Goal: Book appointment/travel/reservation

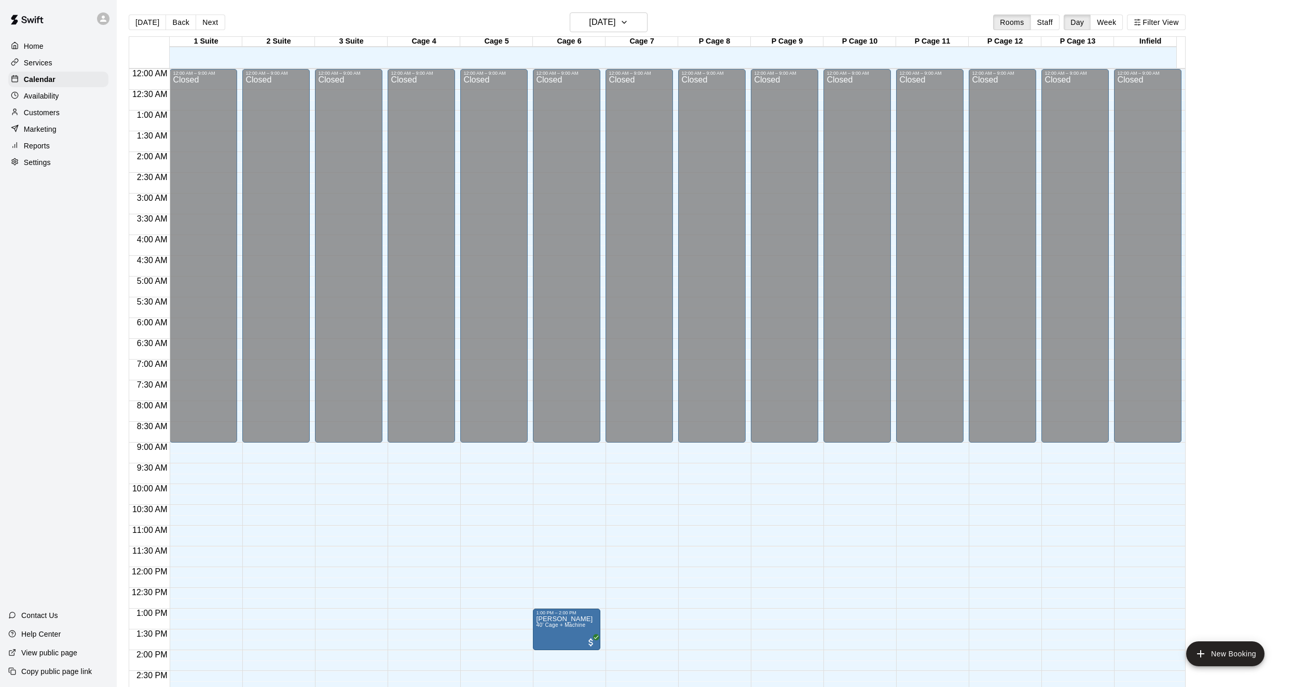
scroll to position [335, 0]
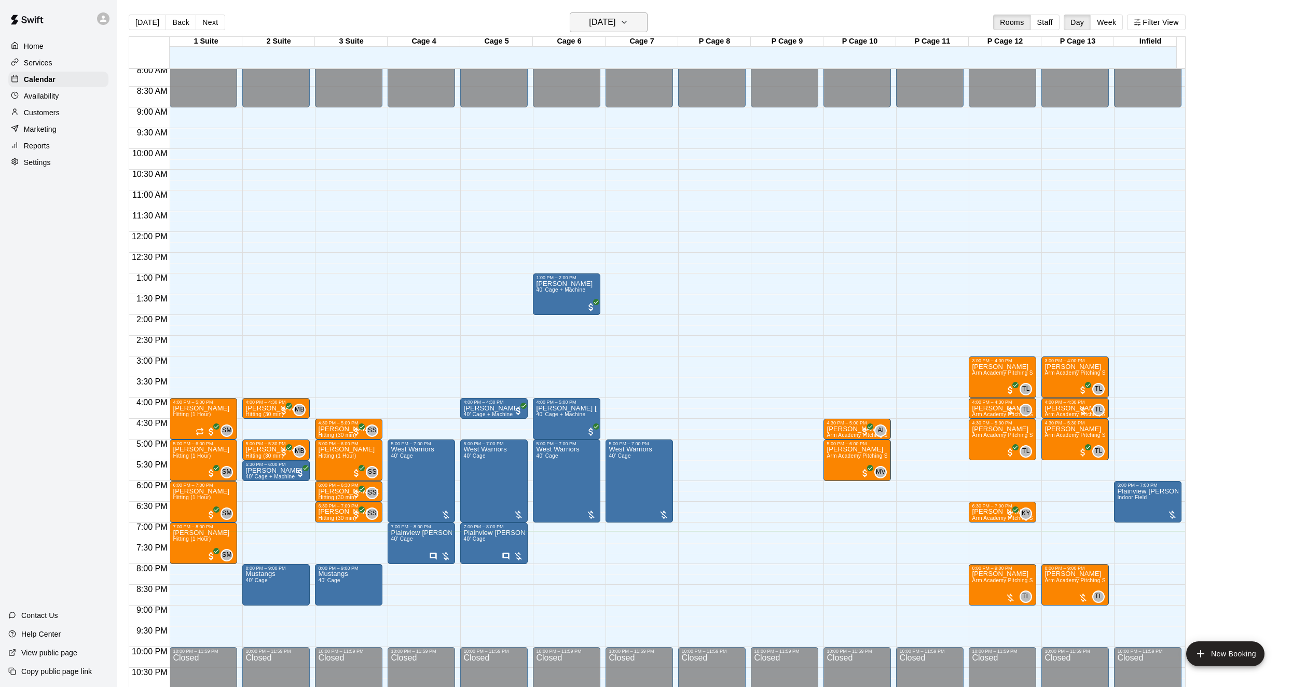
click at [615, 27] on h6 "[DATE]" at bounding box center [602, 22] width 26 height 15
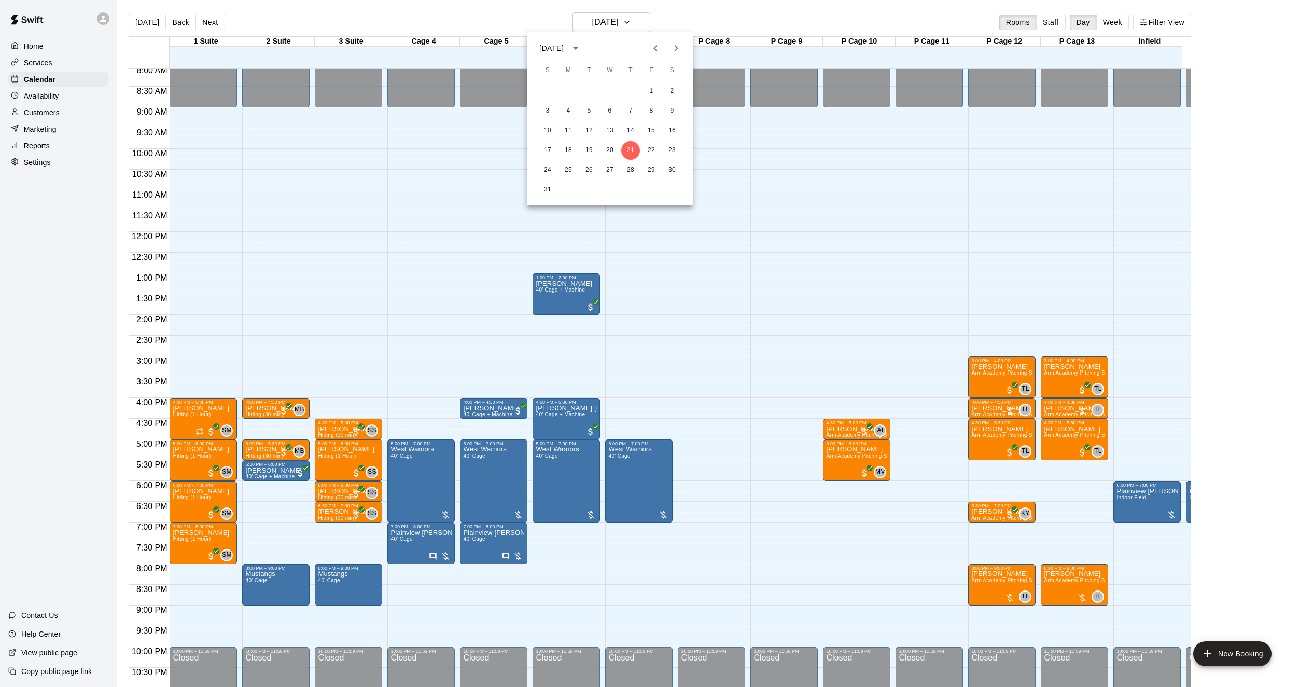
click at [673, 44] on icon "Next month" at bounding box center [676, 48] width 12 height 12
click at [613, 90] on button "3" at bounding box center [610, 91] width 19 height 19
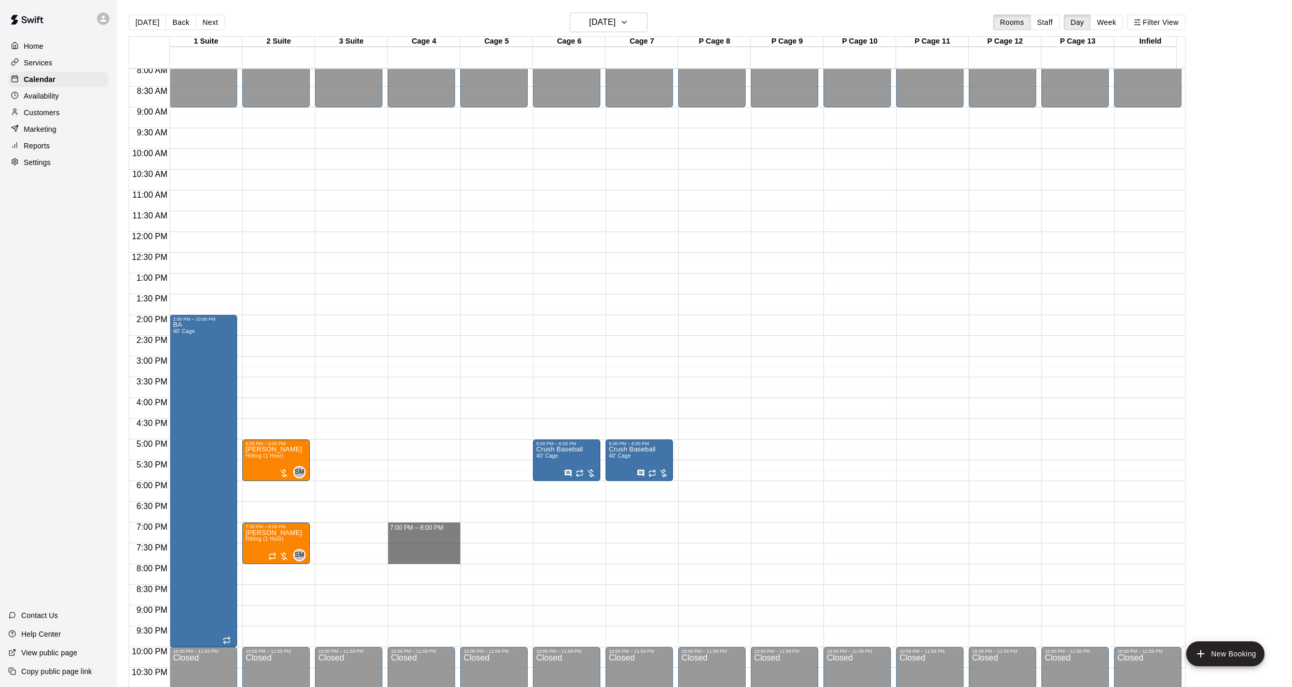
drag, startPoint x: 433, startPoint y: 527, endPoint x: 432, endPoint y: 559, distance: 32.2
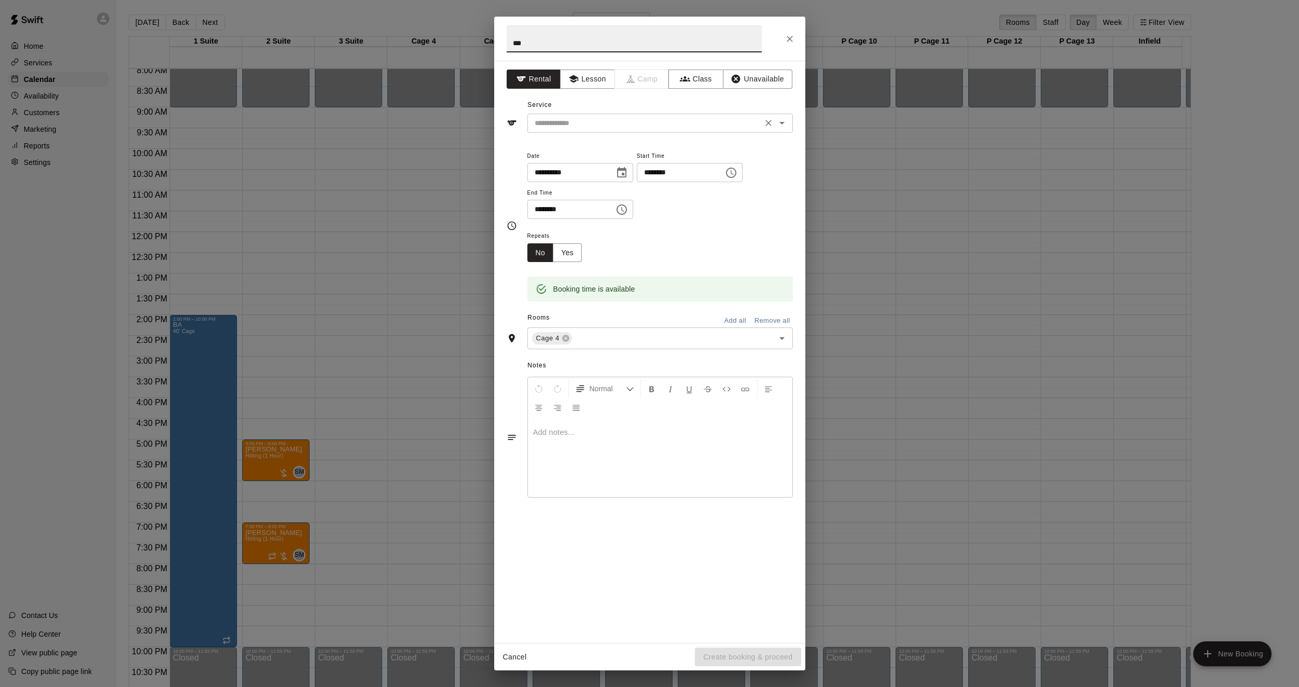
type input "***"
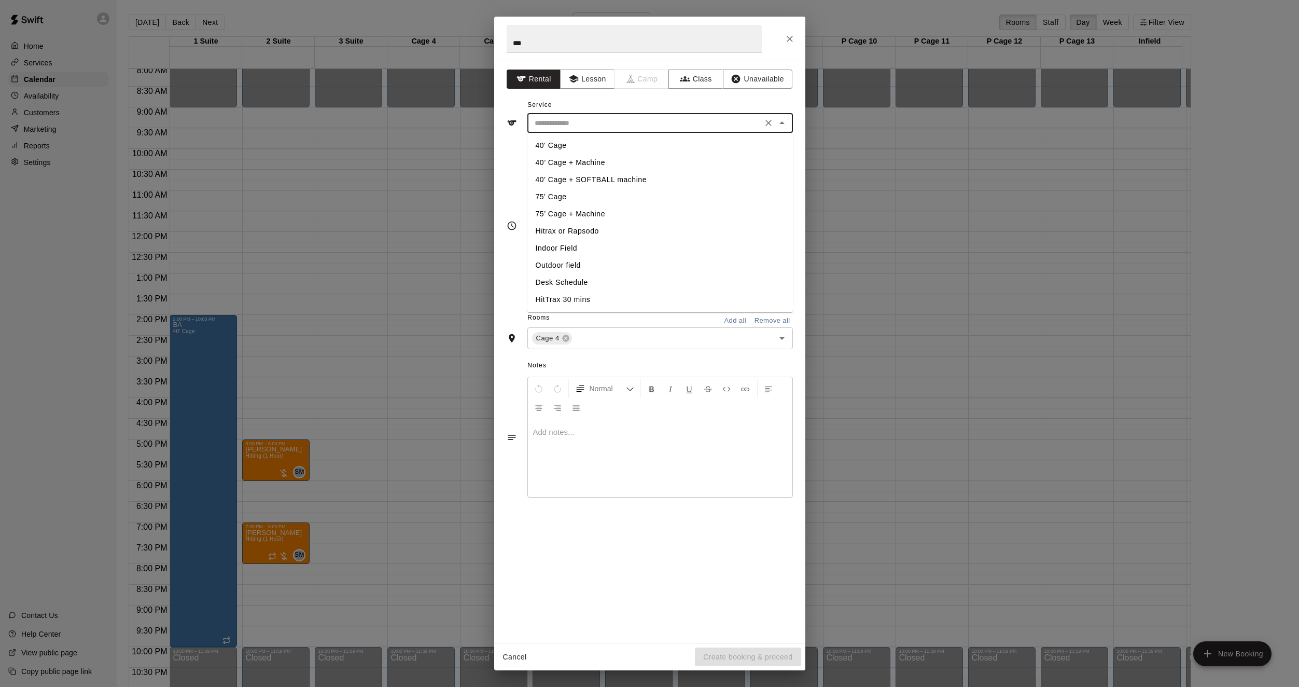
click at [587, 121] on input "text" at bounding box center [645, 123] width 229 height 13
click at [569, 146] on li "40' Cage" at bounding box center [661, 145] width 266 height 17
type input "********"
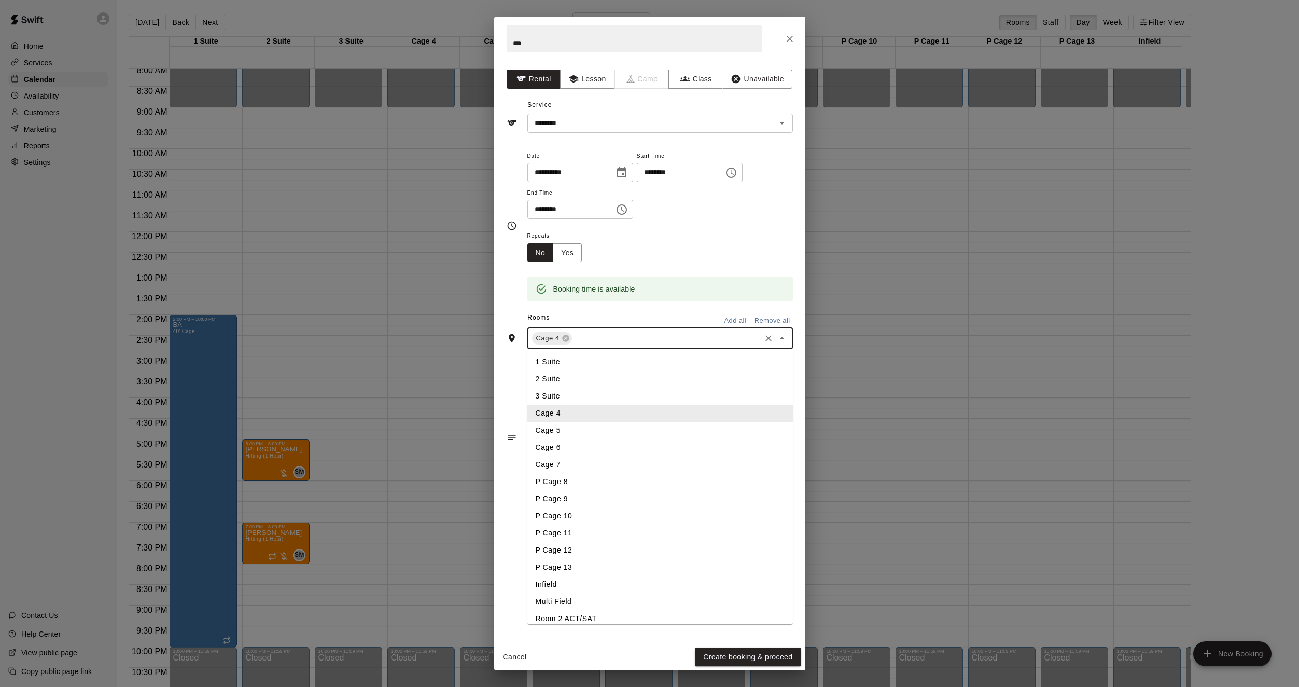
click at [609, 343] on input "text" at bounding box center [667, 338] width 186 height 13
click at [564, 438] on li "Cage 5" at bounding box center [661, 430] width 266 height 17
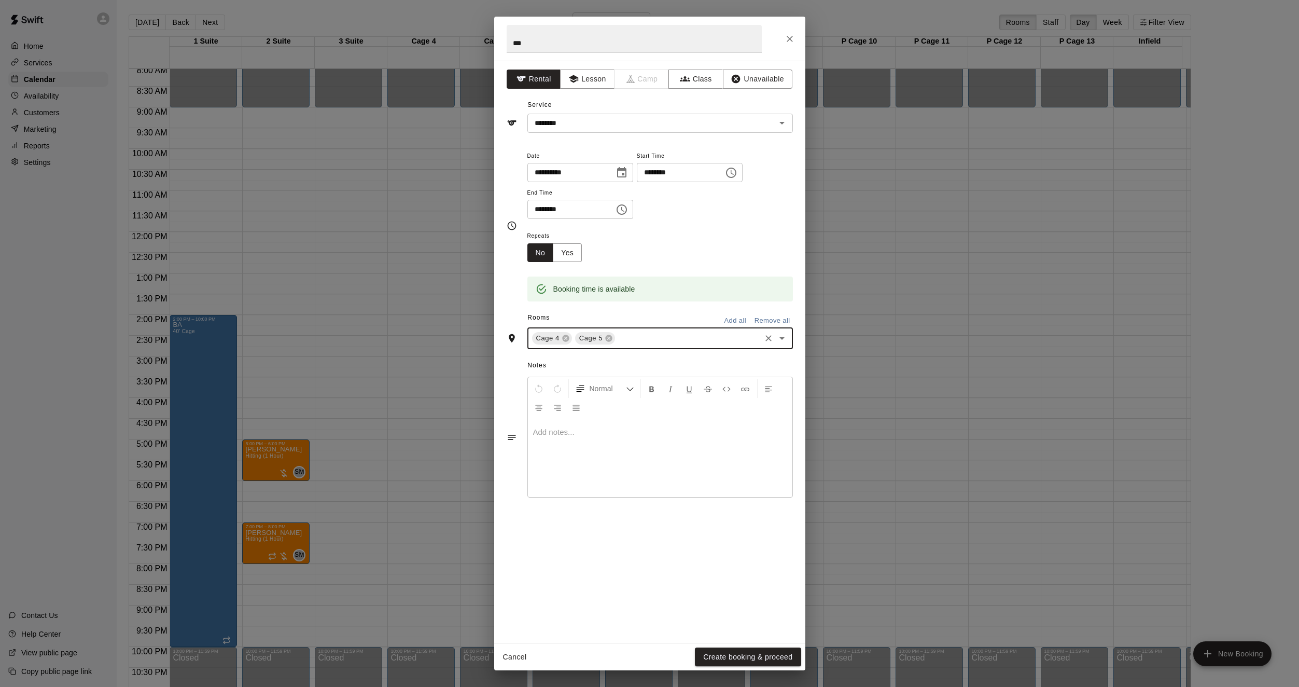
click at [632, 349] on div "Cage 4 Cage 5 ​" at bounding box center [661, 338] width 266 height 22
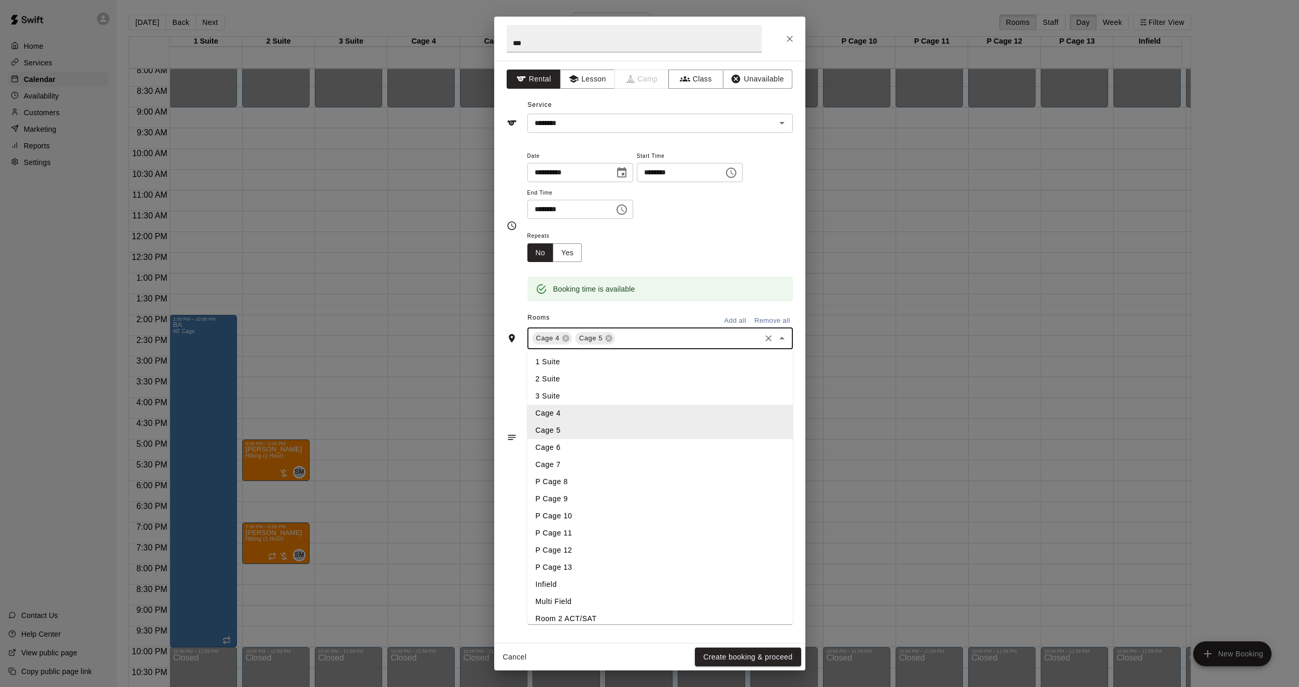
click at [560, 441] on li "Cage 6" at bounding box center [661, 447] width 266 height 17
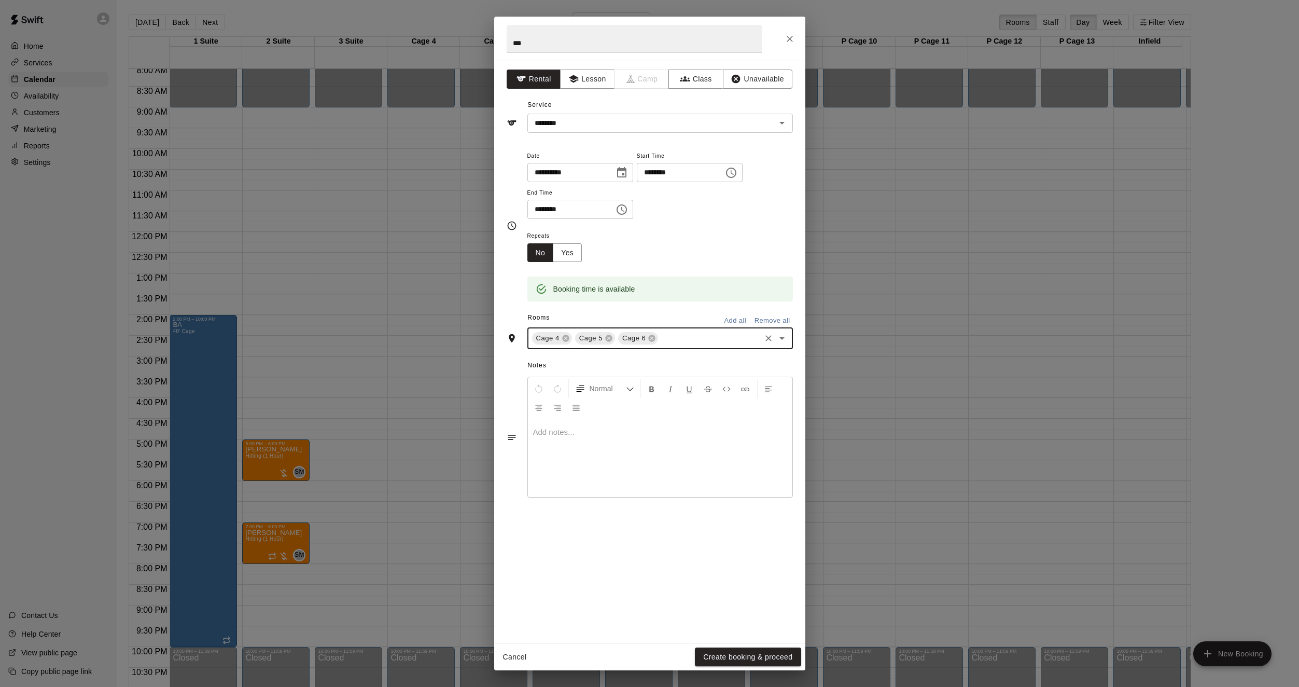
click at [687, 331] on div "Cage 4 Cage 5 Cage 6 ​" at bounding box center [661, 338] width 266 height 22
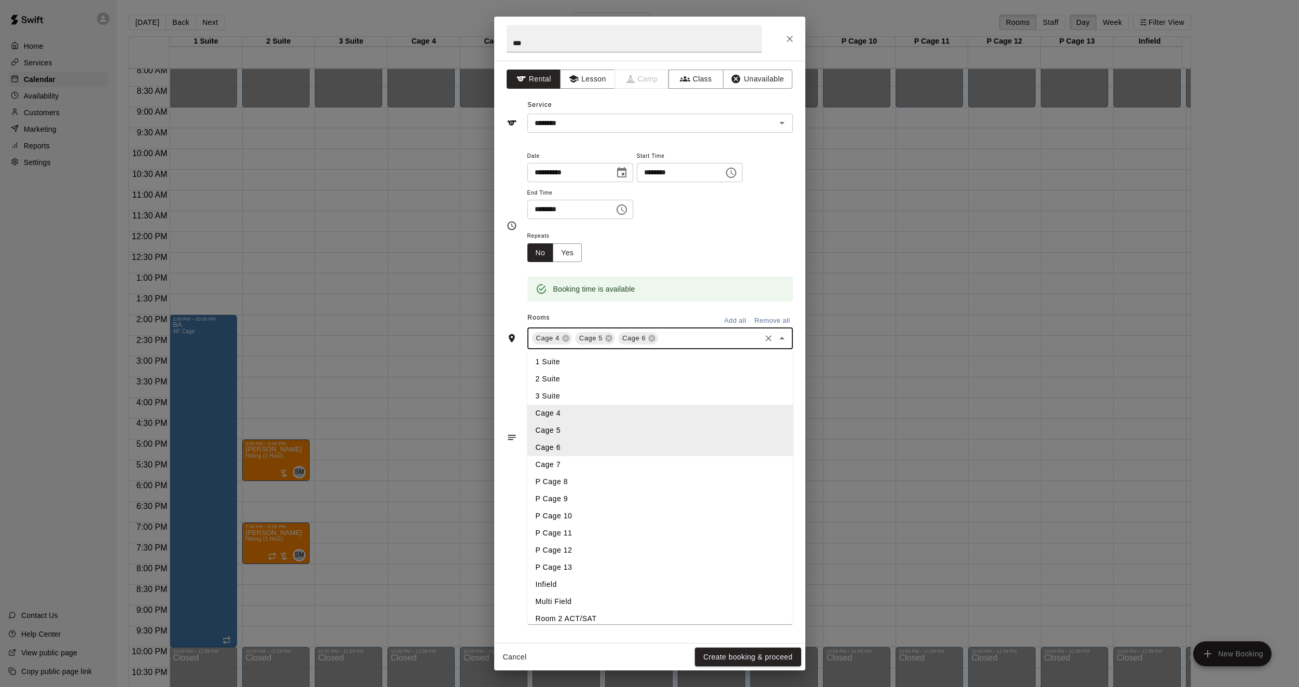
click at [576, 459] on li "Cage 7" at bounding box center [661, 464] width 266 height 17
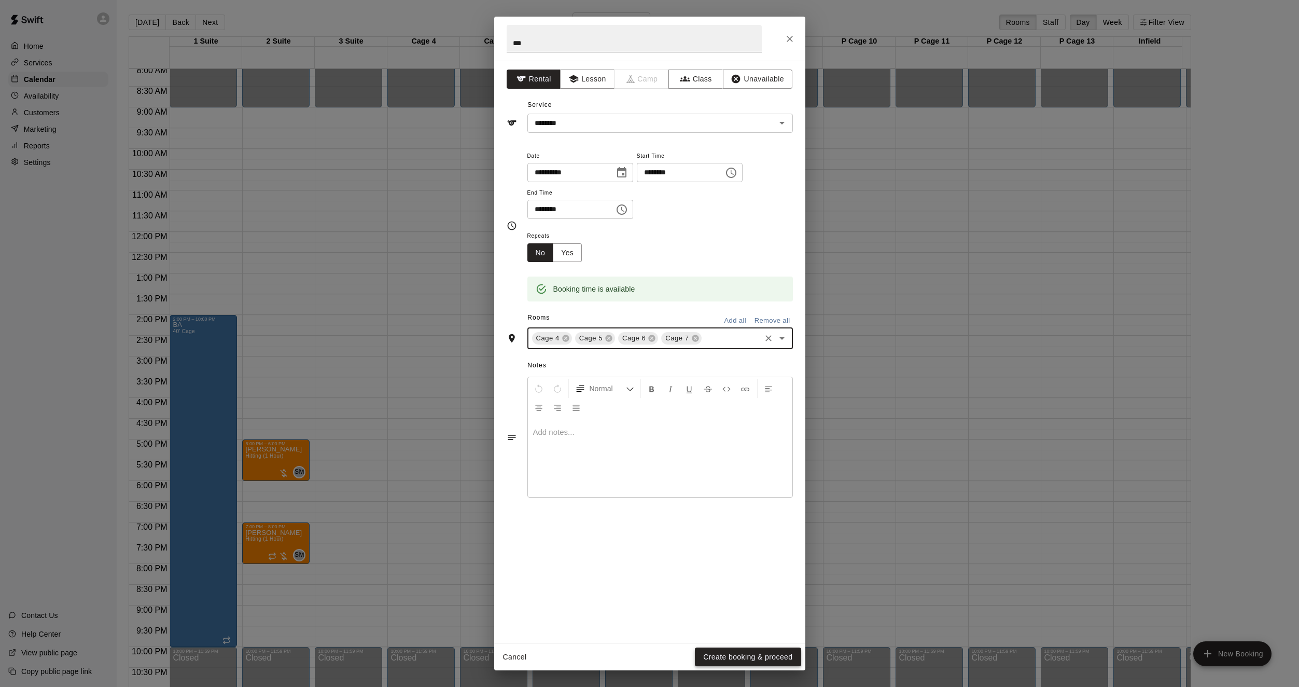
click at [773, 662] on button "Create booking & proceed" at bounding box center [748, 656] width 106 height 19
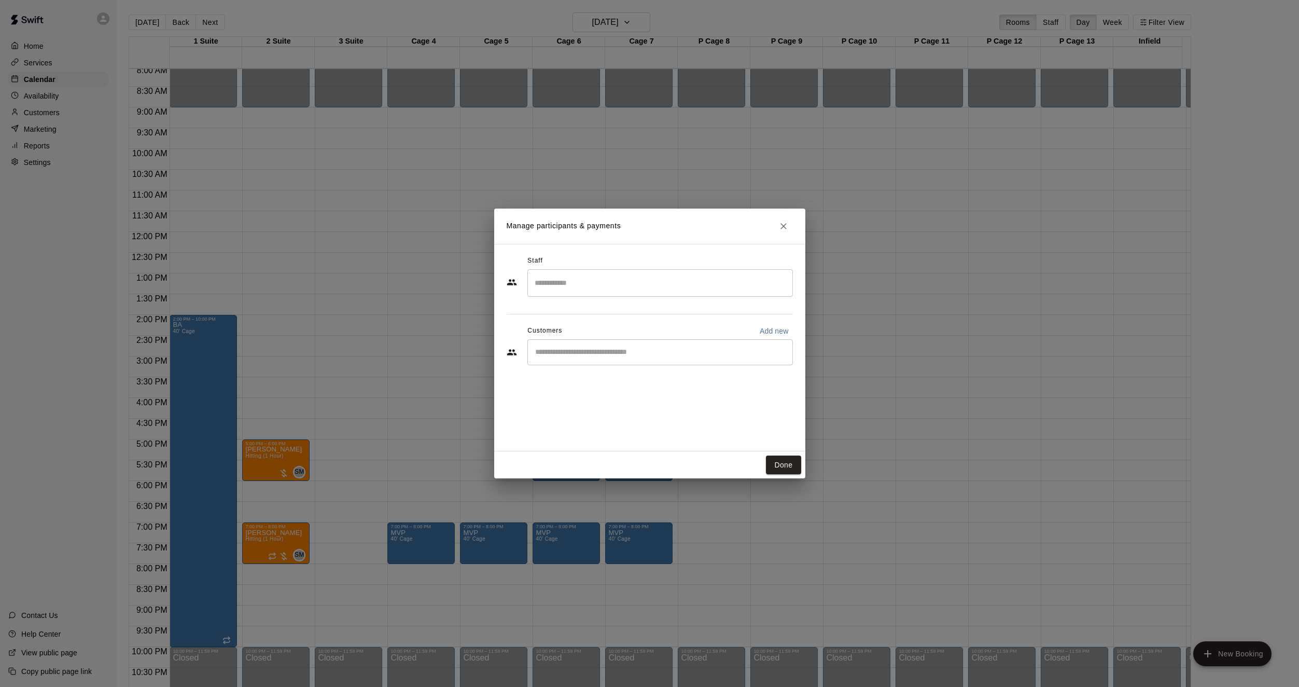
click at [800, 466] on button "Done" at bounding box center [783, 464] width 35 height 19
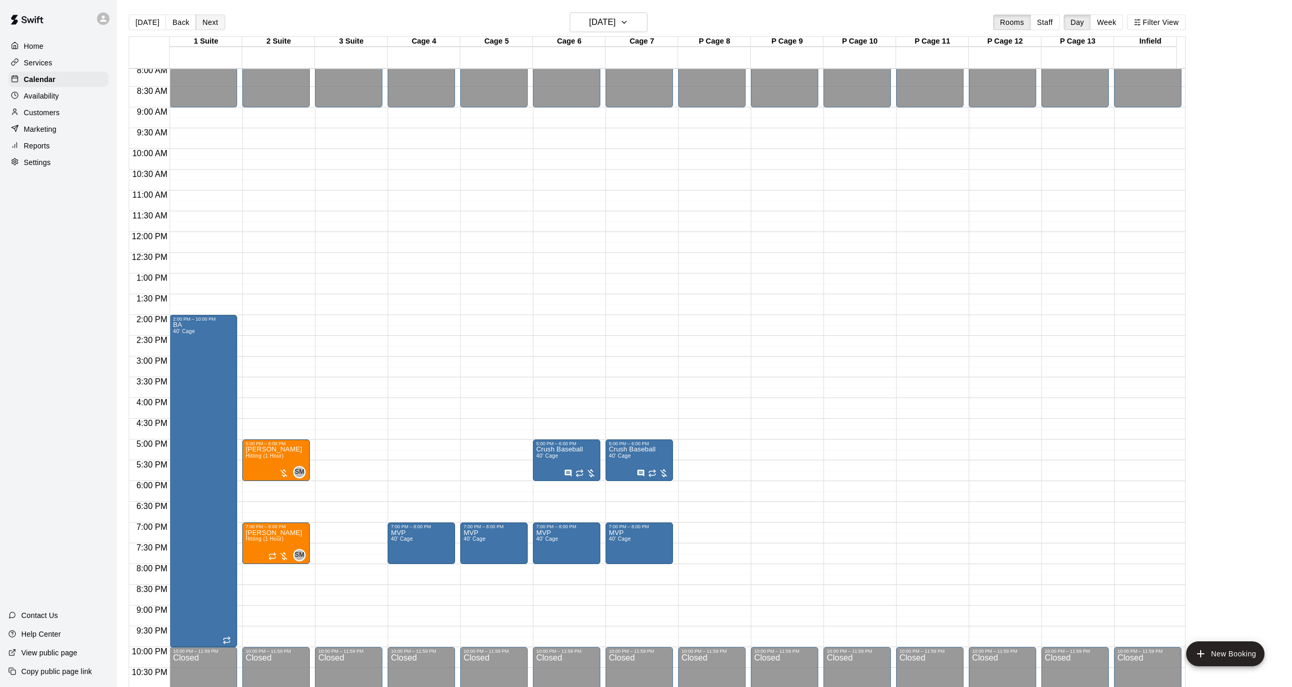
click at [199, 18] on button "Next" at bounding box center [210, 23] width 29 height 16
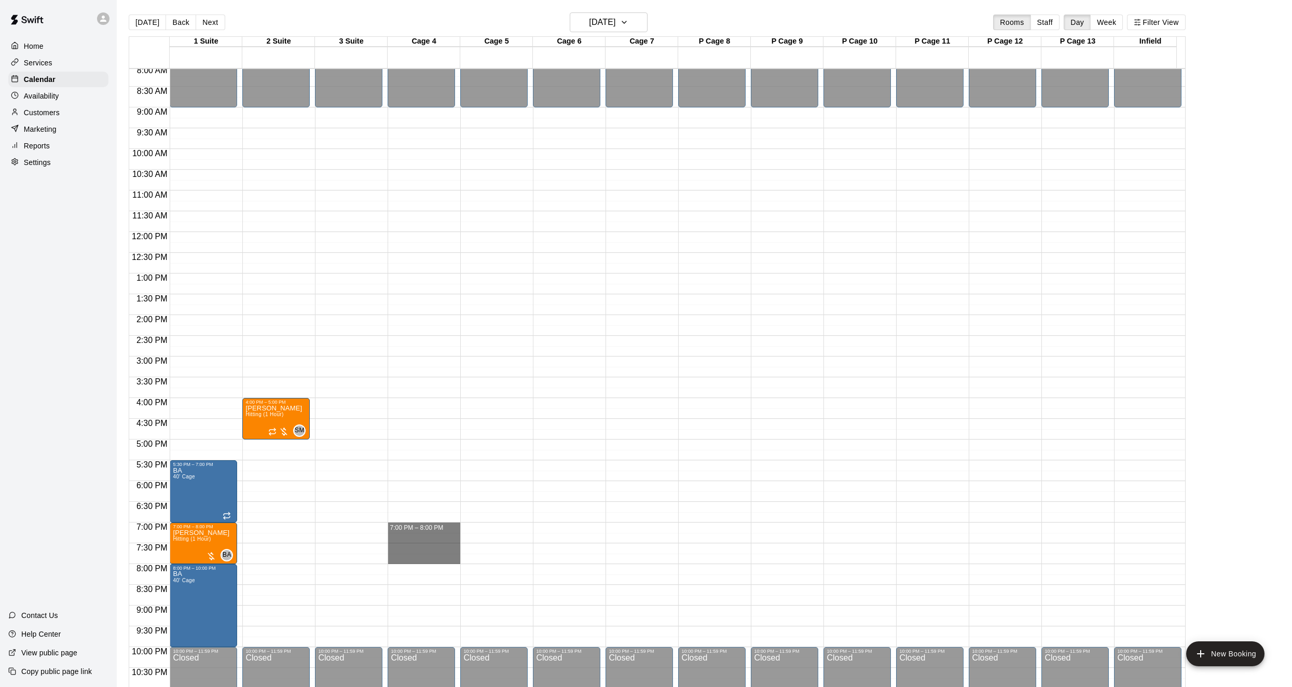
drag, startPoint x: 426, startPoint y: 528, endPoint x: 425, endPoint y: 561, distance: 32.7
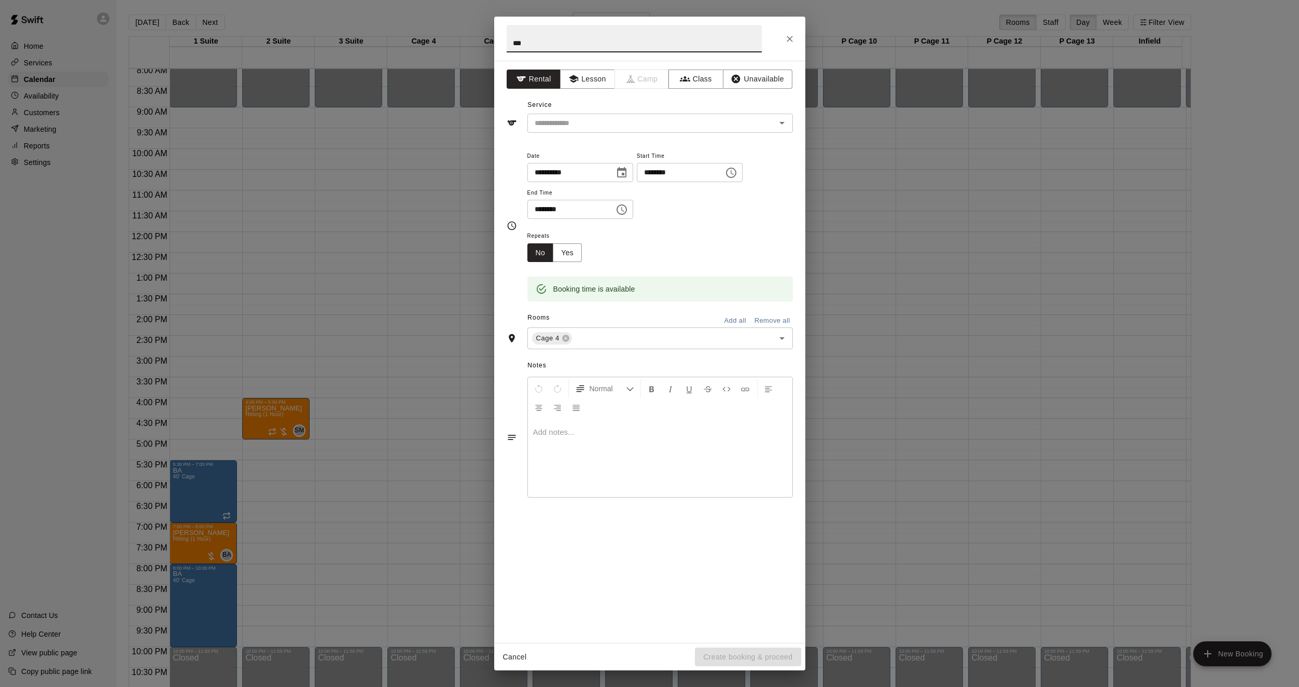
type input "***"
click at [556, 133] on div "**********" at bounding box center [649, 352] width 311 height 582
click at [559, 127] on input "text" at bounding box center [645, 123] width 229 height 13
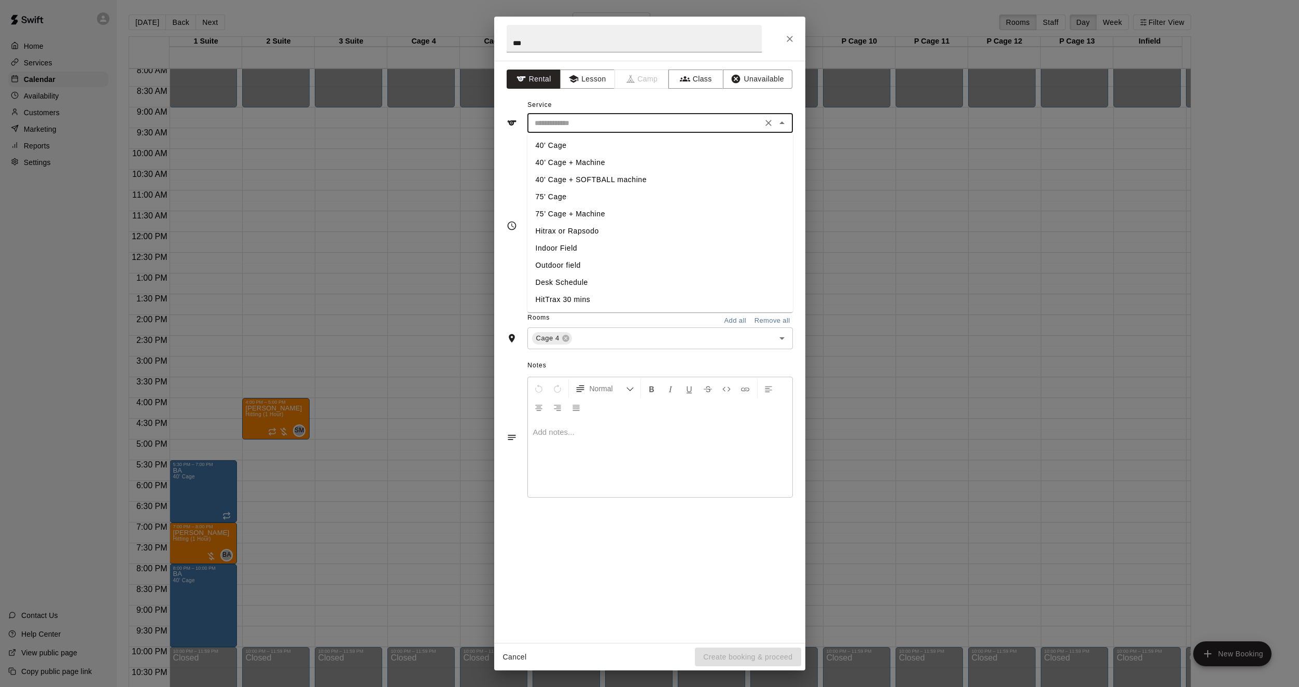
click at [553, 144] on li "40' Cage" at bounding box center [661, 145] width 266 height 17
type input "********"
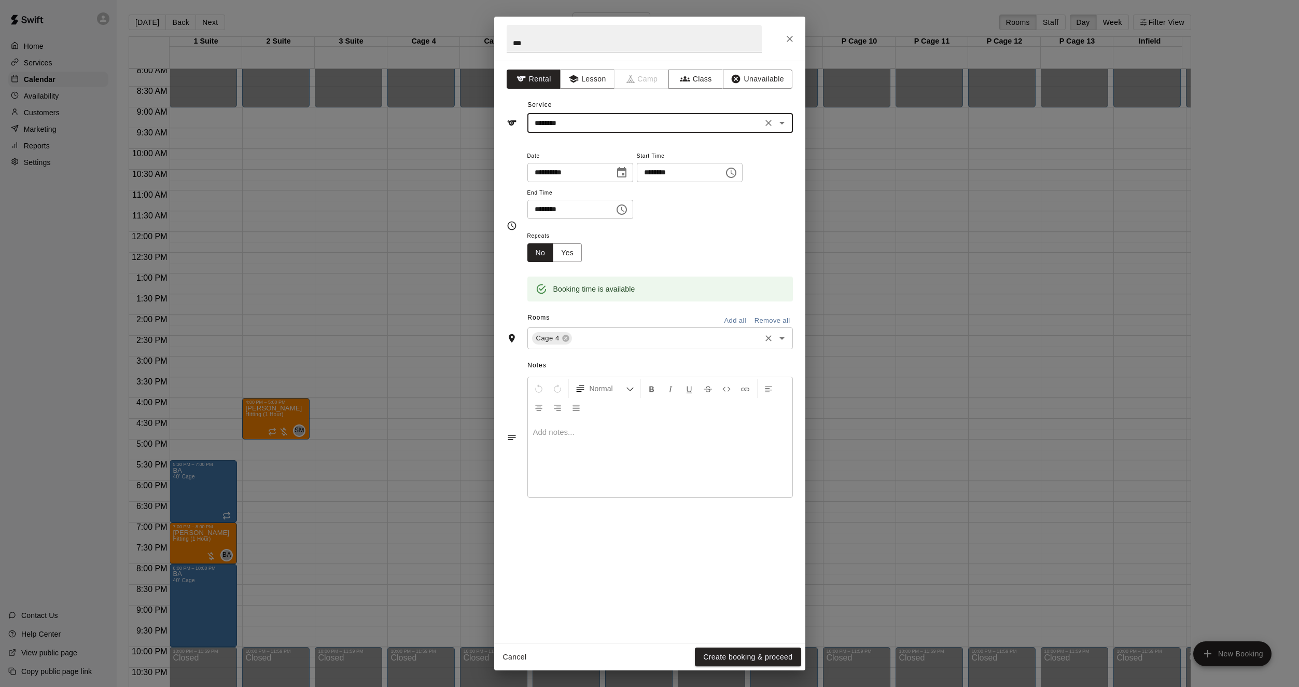
click at [583, 334] on input "text" at bounding box center [667, 338] width 186 height 13
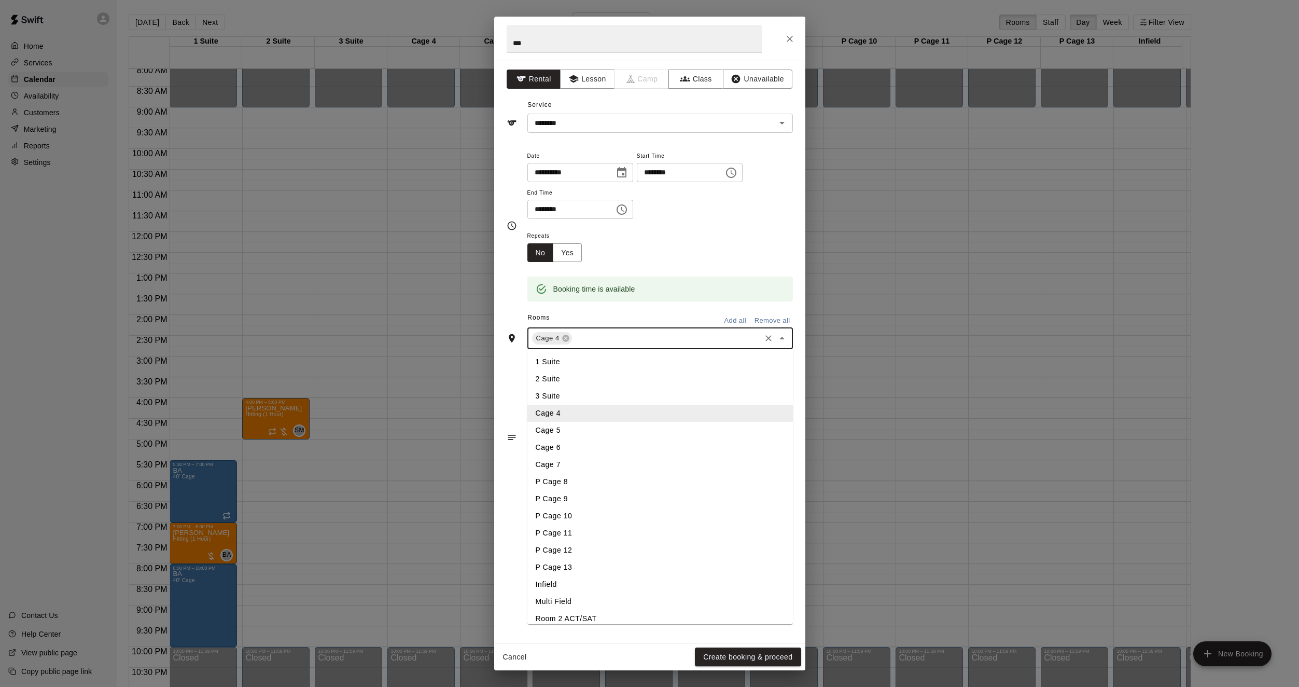
click at [550, 425] on li "Cage 5" at bounding box center [661, 430] width 266 height 17
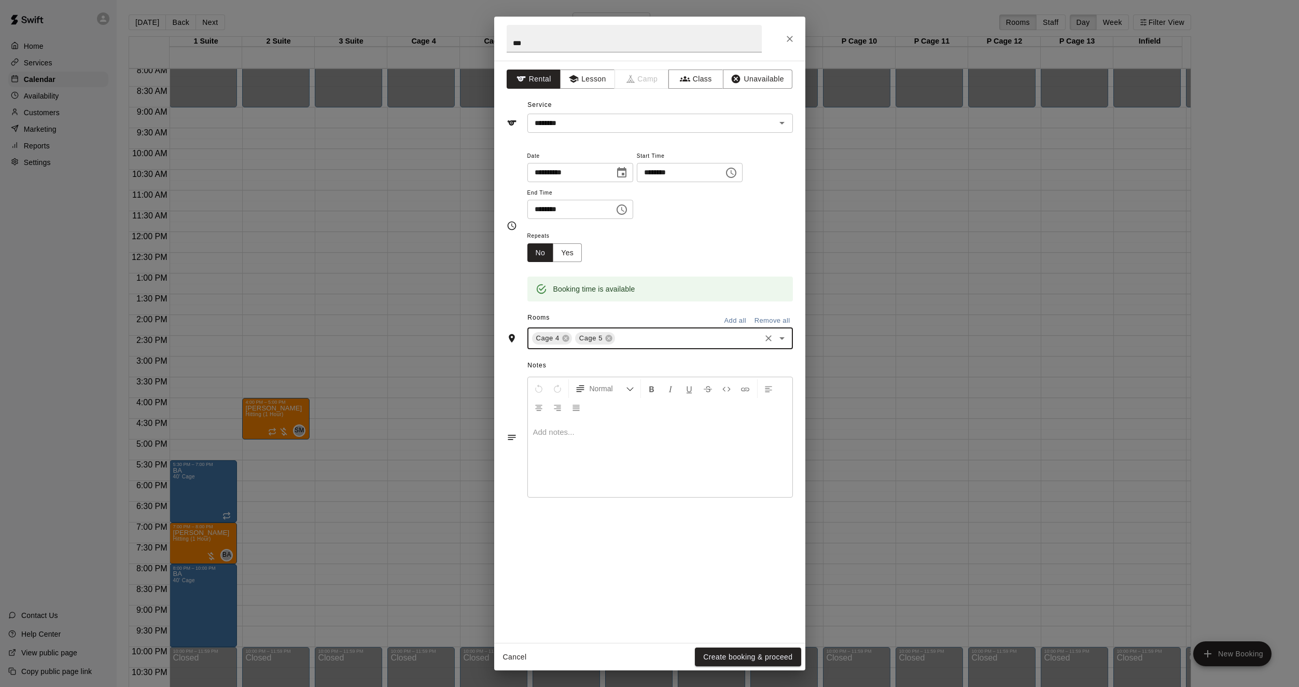
click at [629, 333] on input "text" at bounding box center [688, 338] width 142 height 13
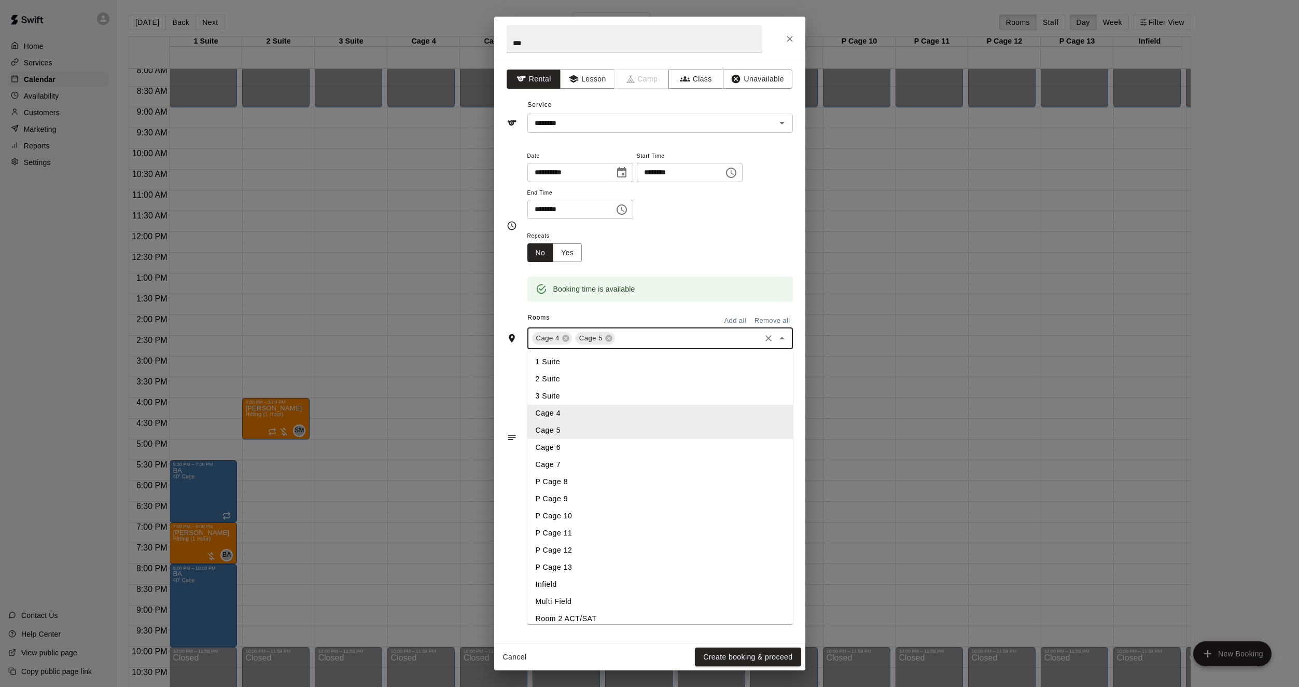
click at [563, 455] on li "Cage 6" at bounding box center [661, 447] width 266 height 17
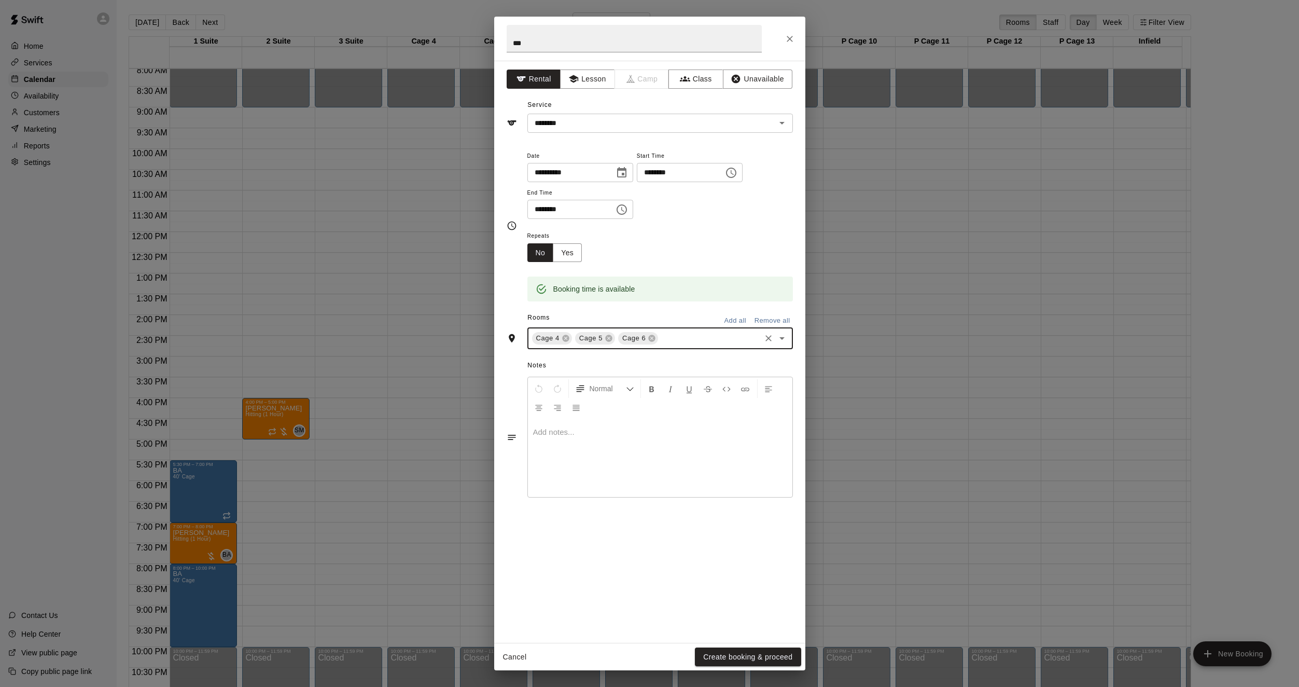
click at [673, 334] on input "text" at bounding box center [709, 338] width 99 height 13
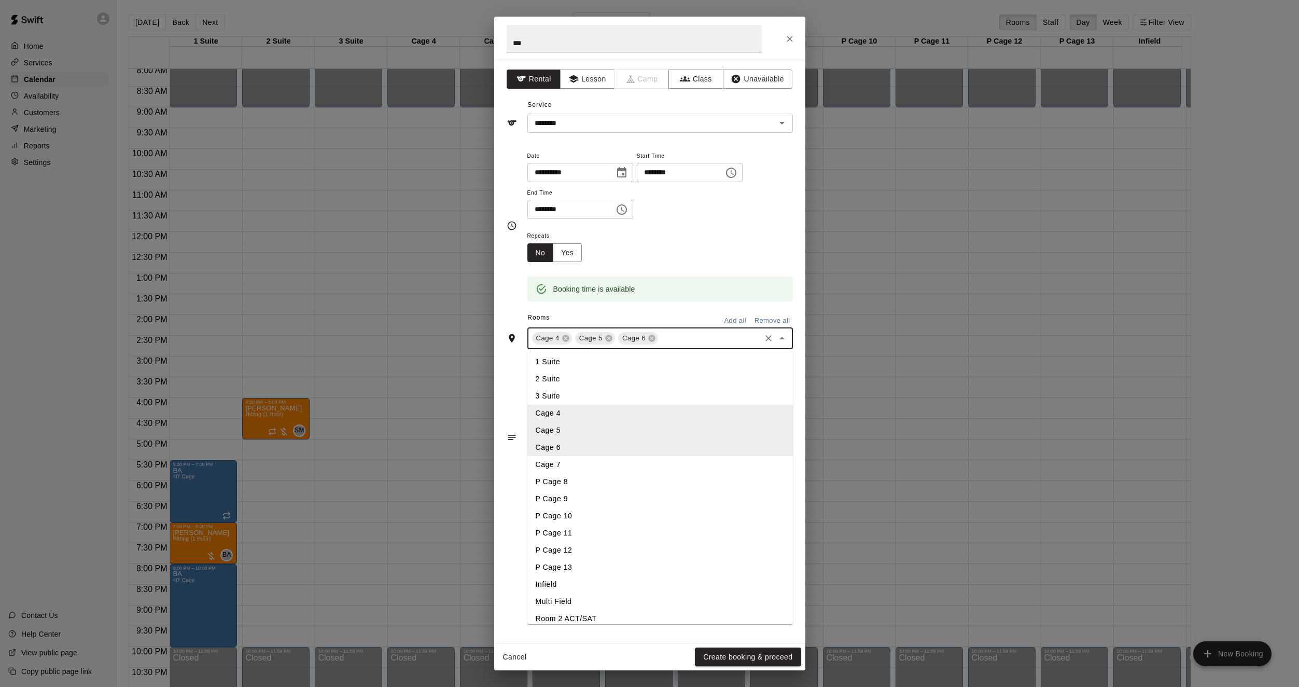
click at [561, 461] on li "Cage 7" at bounding box center [661, 464] width 266 height 17
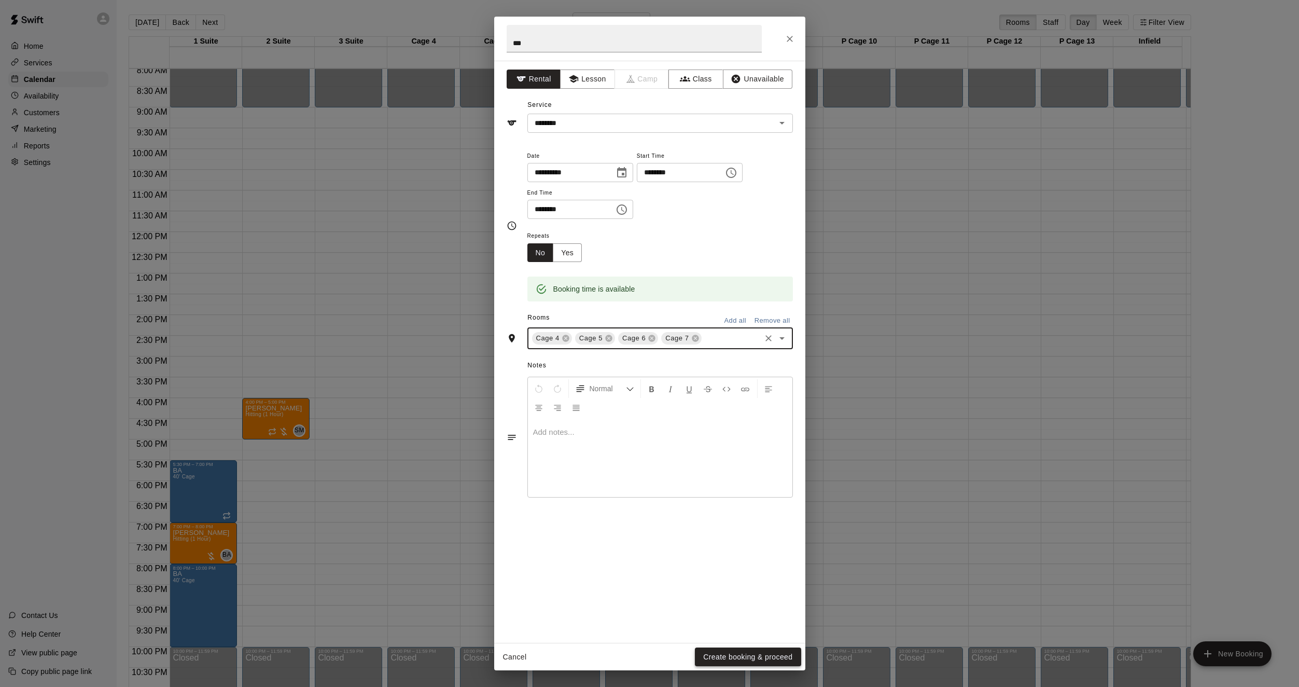
click at [723, 648] on button "Create booking & proceed" at bounding box center [748, 656] width 106 height 19
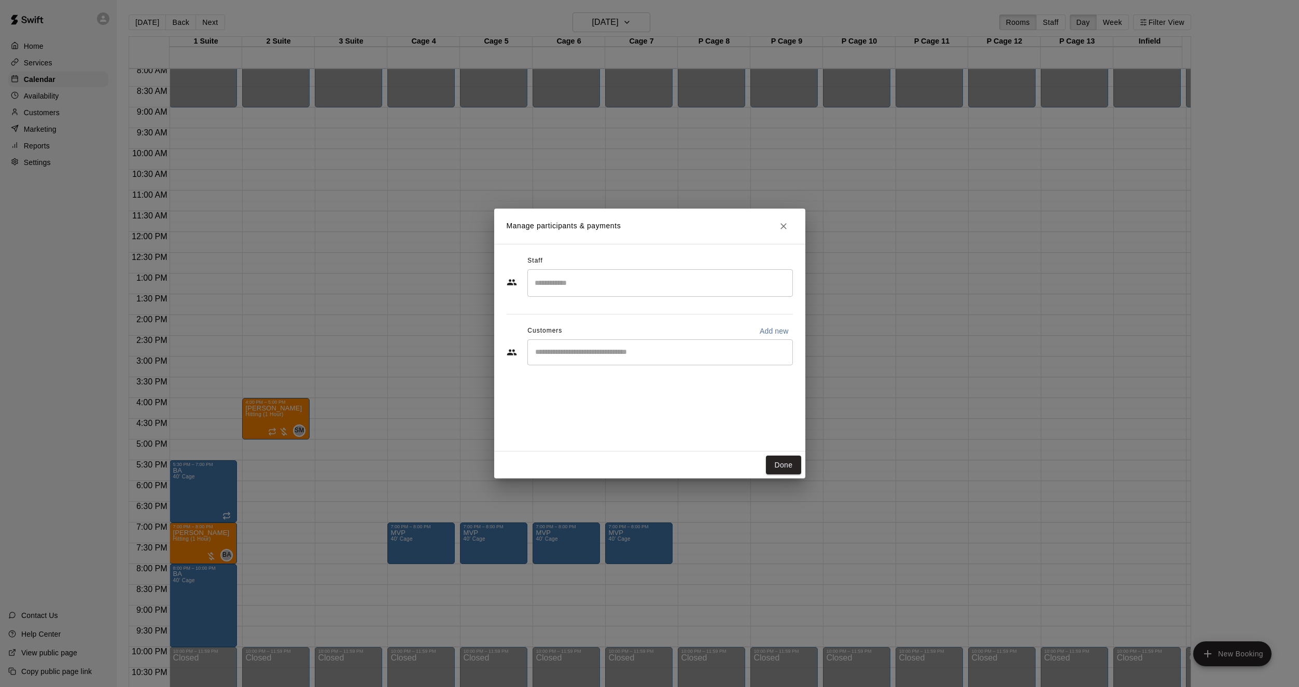
click at [777, 451] on div "Done" at bounding box center [649, 464] width 311 height 27
click at [779, 460] on button "Done" at bounding box center [783, 464] width 35 height 19
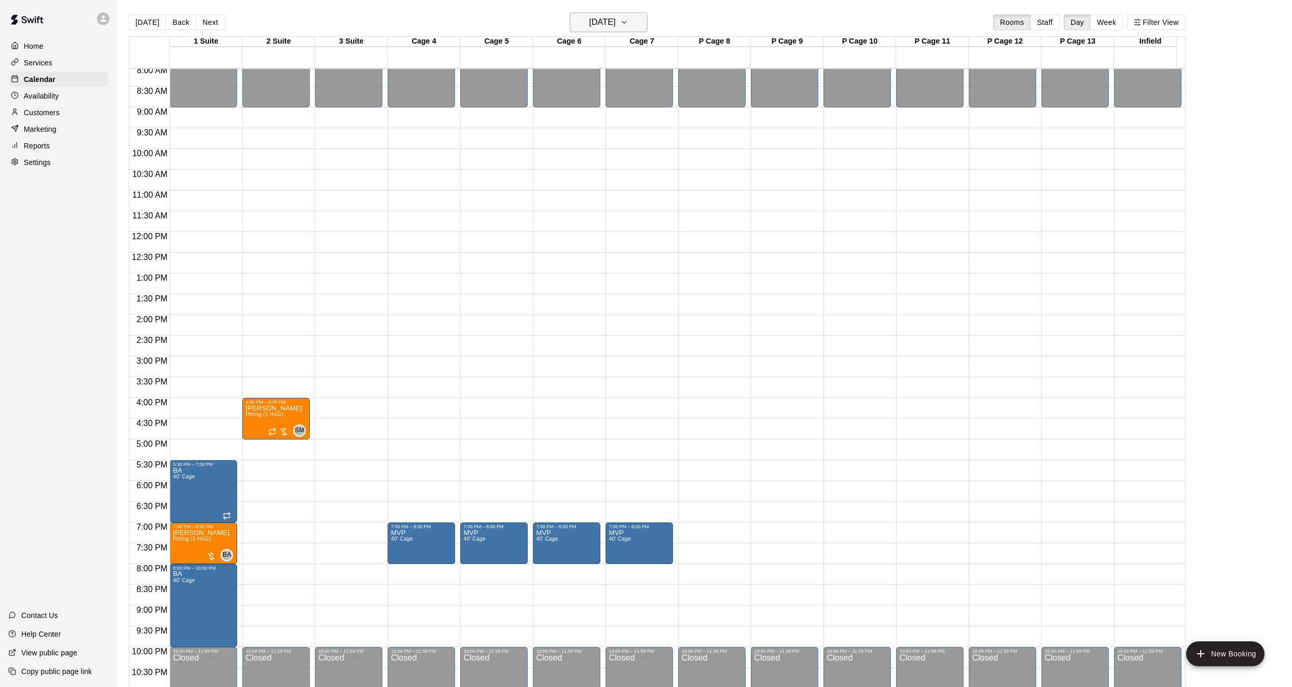
click at [621, 15] on button "[DATE]" at bounding box center [609, 22] width 78 height 20
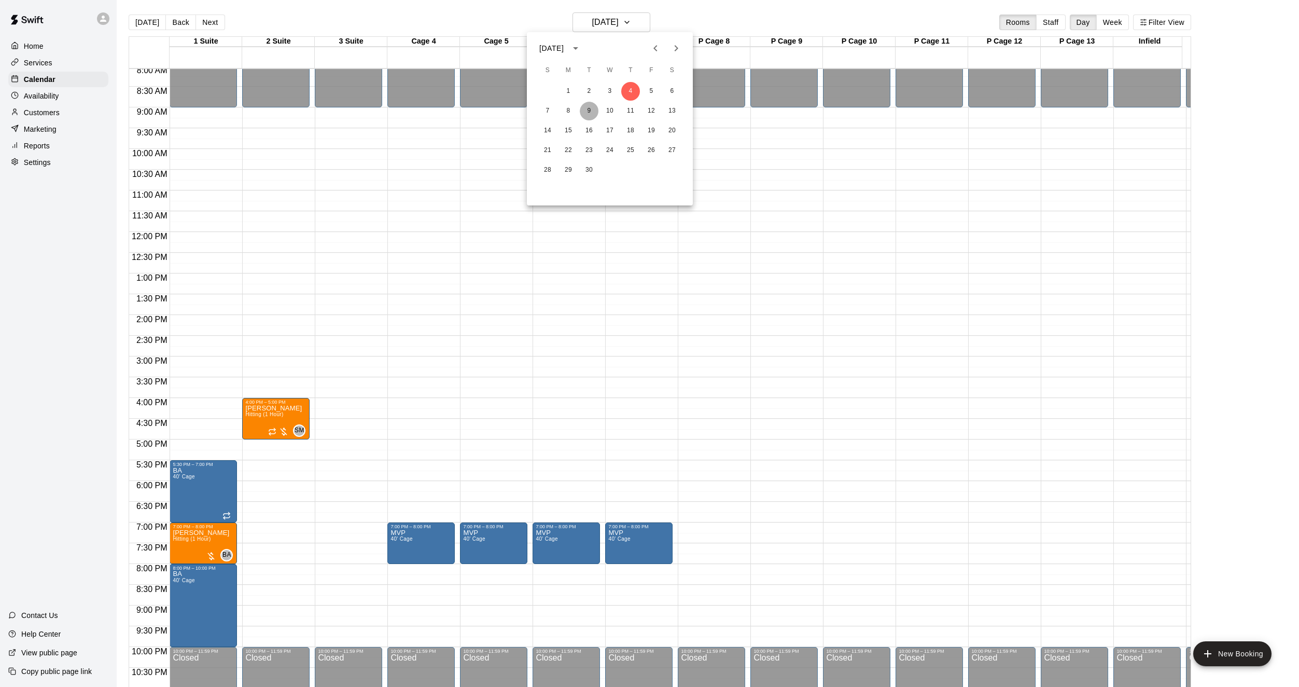
click at [589, 114] on button "9" at bounding box center [589, 111] width 19 height 19
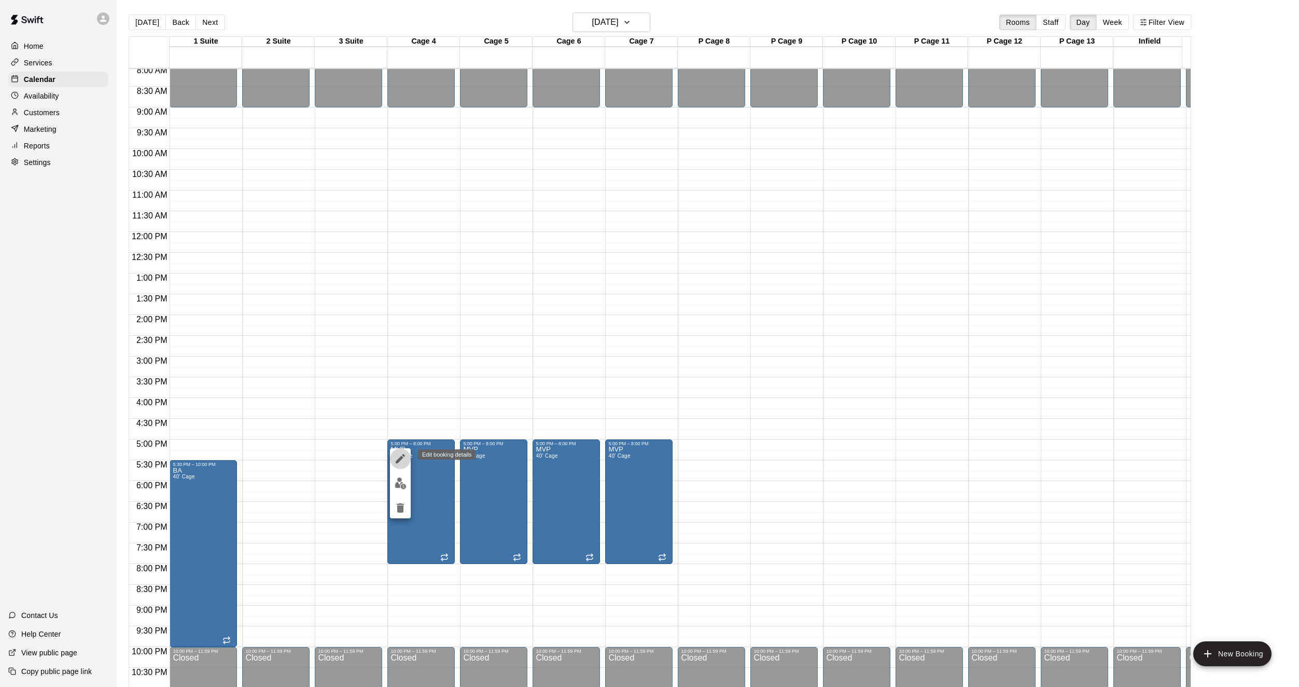
click at [394, 457] on button "edit" at bounding box center [400, 458] width 21 height 21
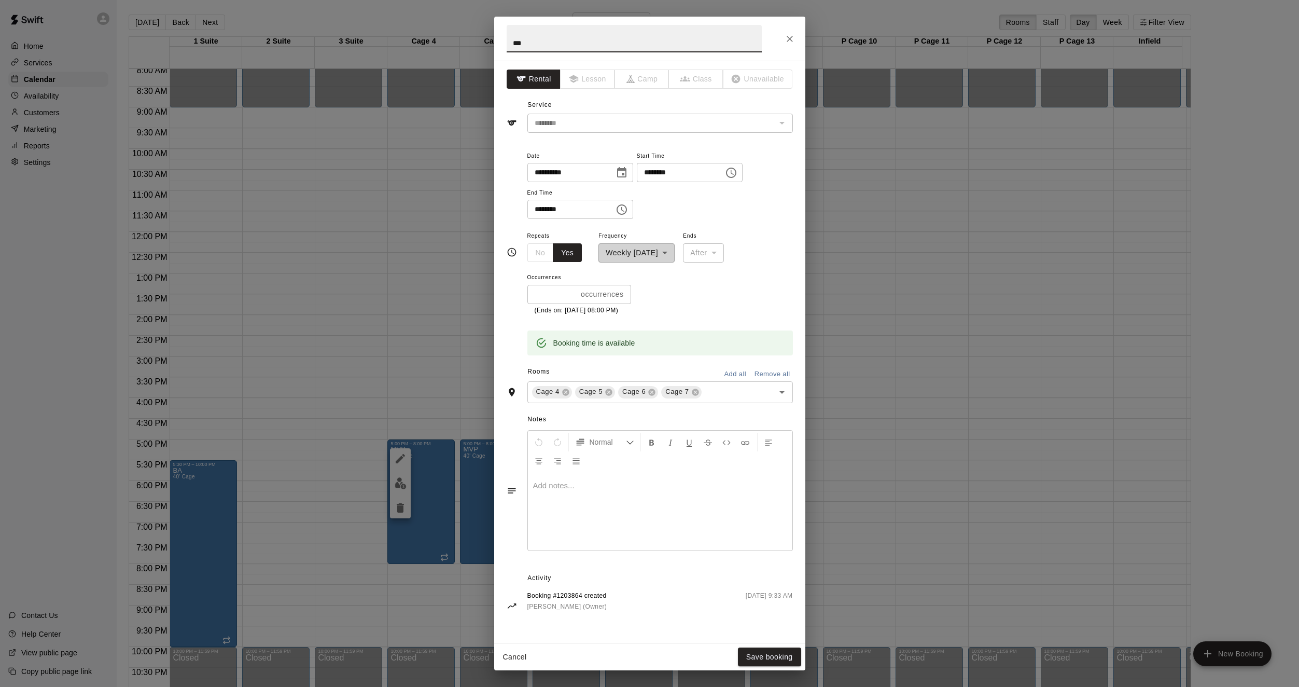
click at [656, 179] on input "********" at bounding box center [677, 172] width 80 height 19
click at [656, 176] on input "********" at bounding box center [677, 172] width 80 height 19
type input "********"
click at [773, 660] on button "Save booking" at bounding box center [769, 656] width 63 height 19
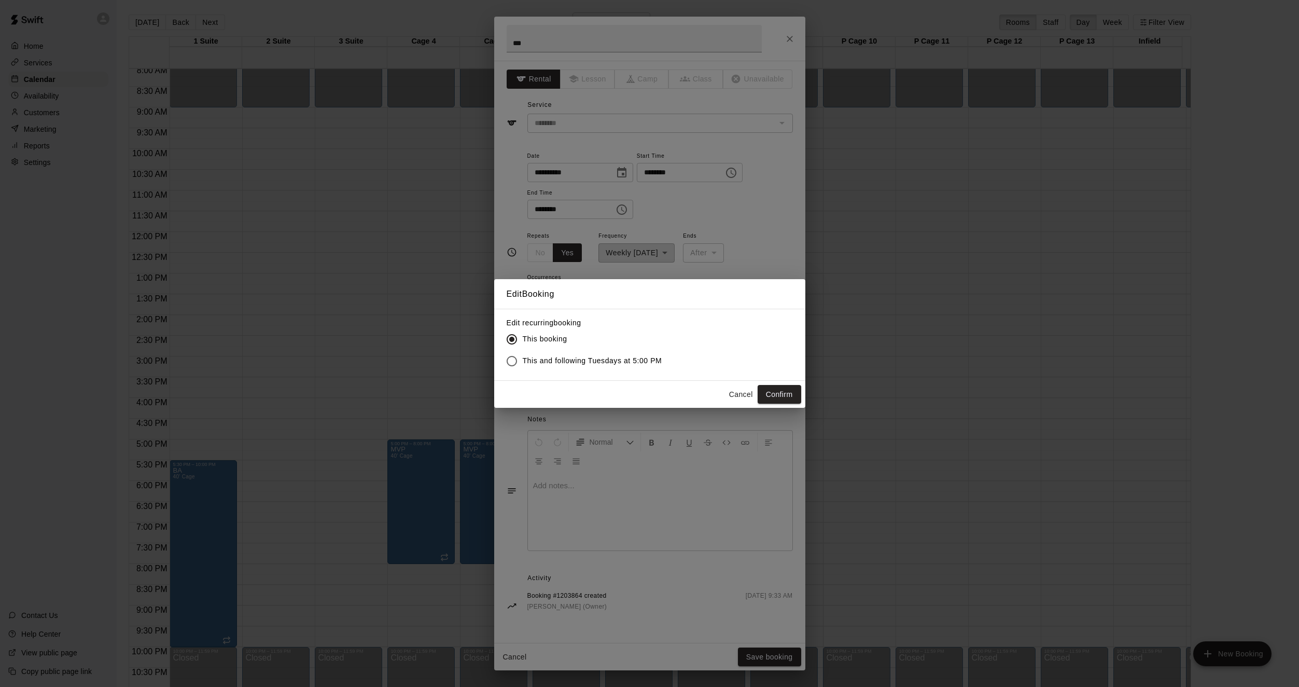
click at [569, 376] on div "Edit recurring booking This booking This and following Tuesdays at 5:00 PM" at bounding box center [649, 345] width 311 height 72
click at [568, 359] on span "This and following Tuesdays at 5:00 PM" at bounding box center [593, 360] width 140 height 11
click at [791, 397] on button "Confirm" at bounding box center [780, 394] width 44 height 19
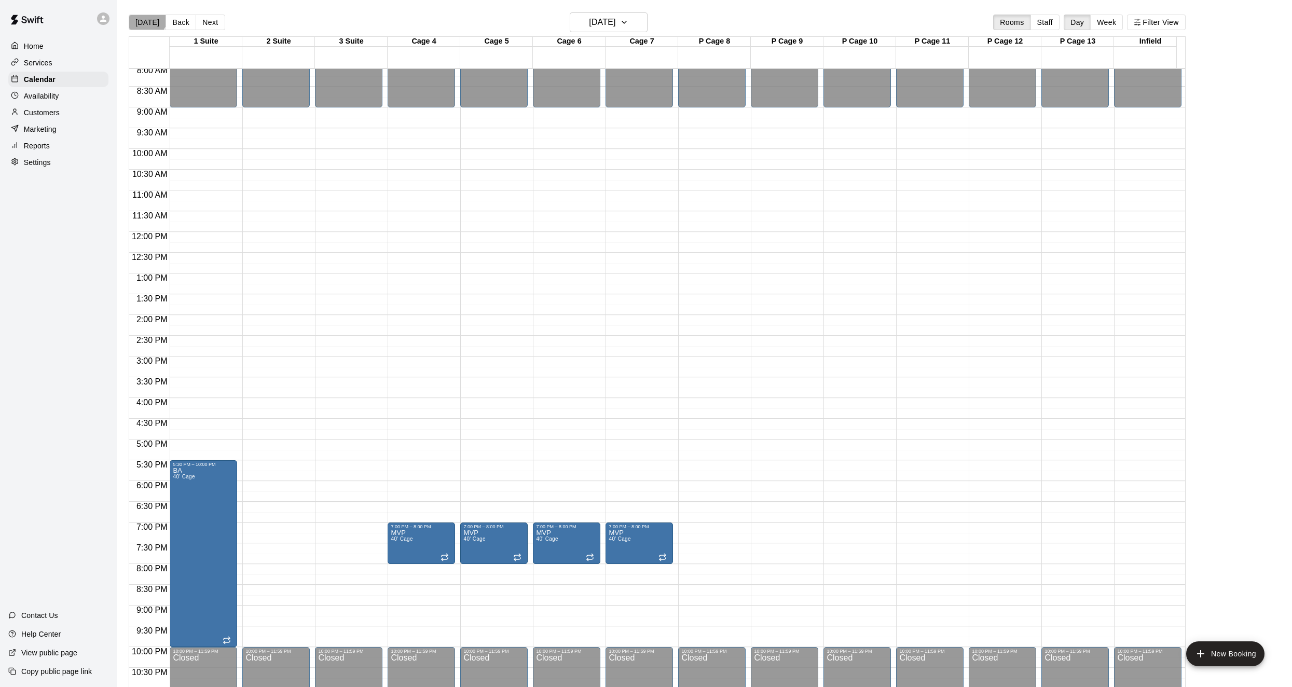
click at [142, 15] on button "[DATE]" at bounding box center [147, 23] width 37 height 16
